Goal: Task Accomplishment & Management: Manage account settings

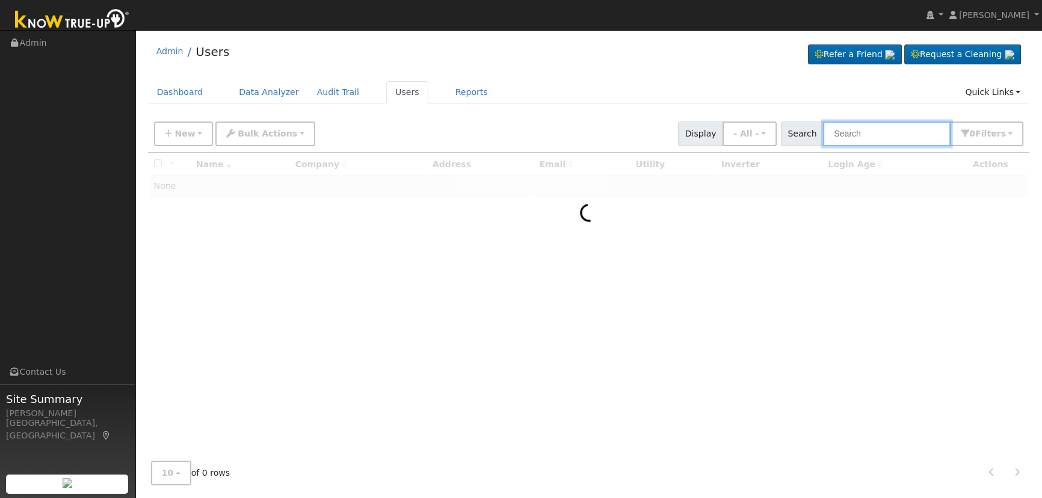
click at [893, 128] on input "text" at bounding box center [887, 134] width 128 height 25
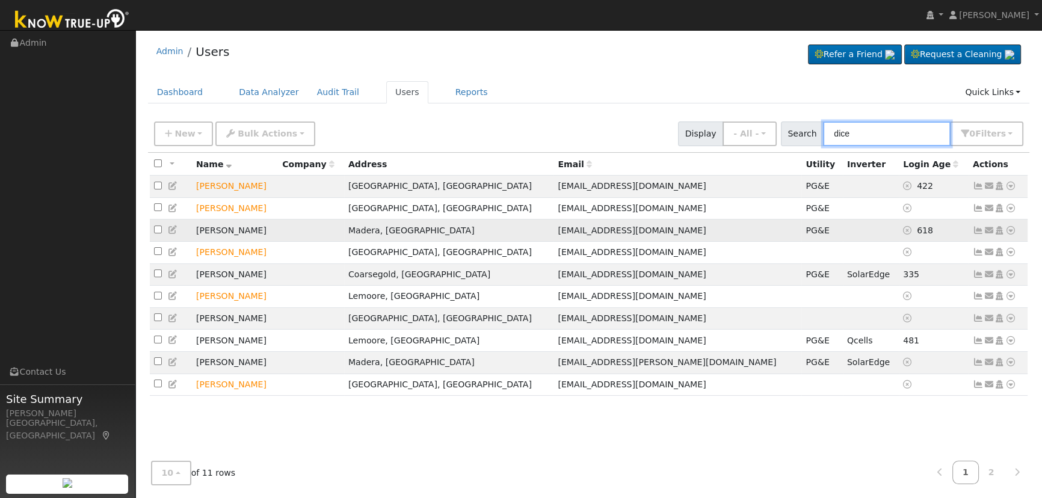
type input "dice"
click at [172, 234] on icon at bounding box center [173, 230] width 11 height 8
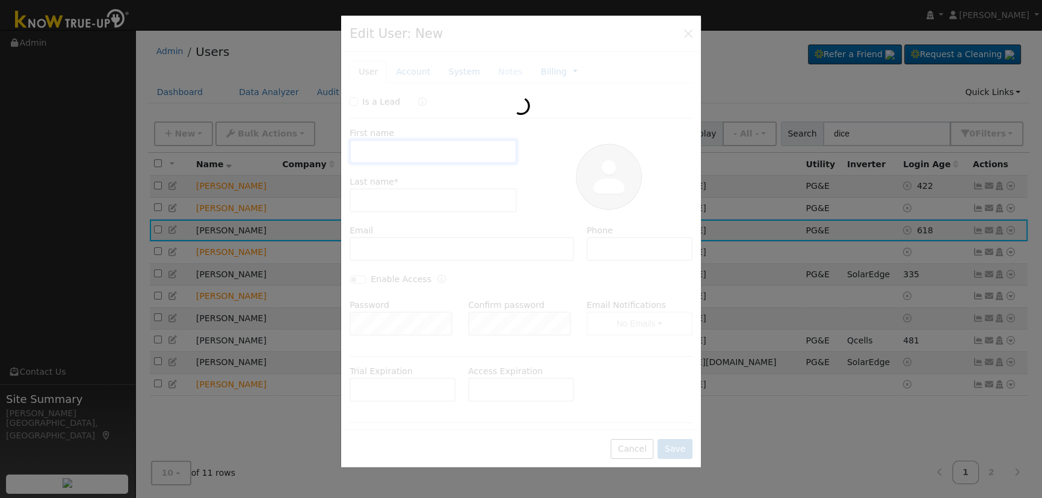
type input "[PERSON_NAME]"
type input "[EMAIL_ADDRESS][DOMAIN_NAME]"
type input "[PHONE_NUMBER]"
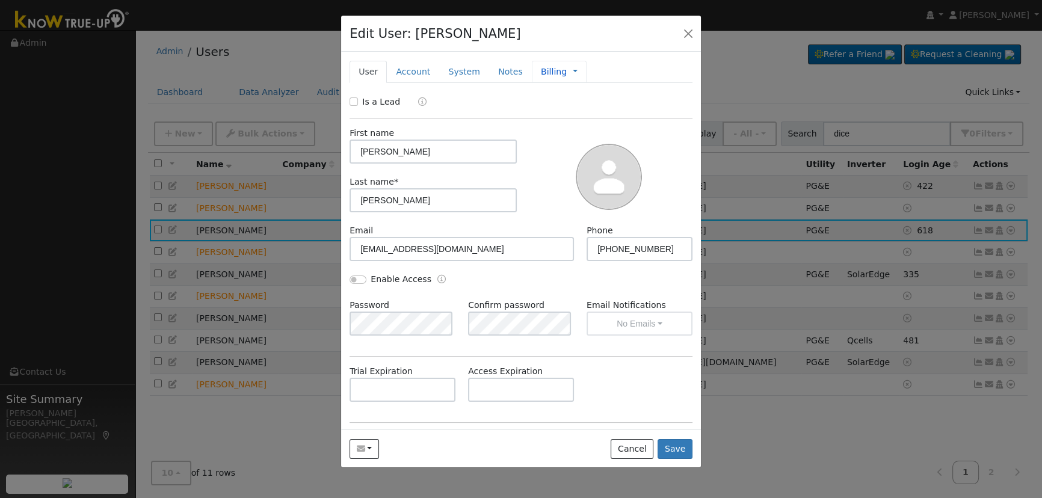
click at [541, 72] on link "Billing" at bounding box center [554, 72] width 26 height 13
